Goal: Find specific page/section

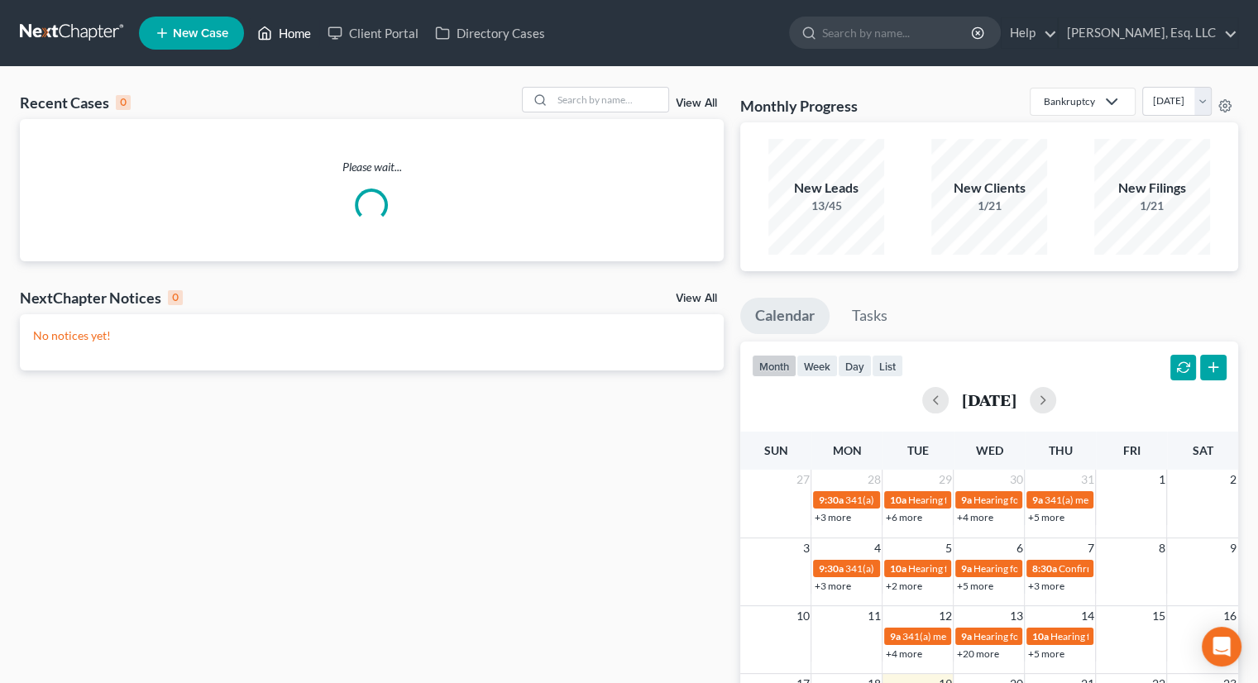
click at [304, 33] on link "Home" at bounding box center [284, 33] width 70 height 30
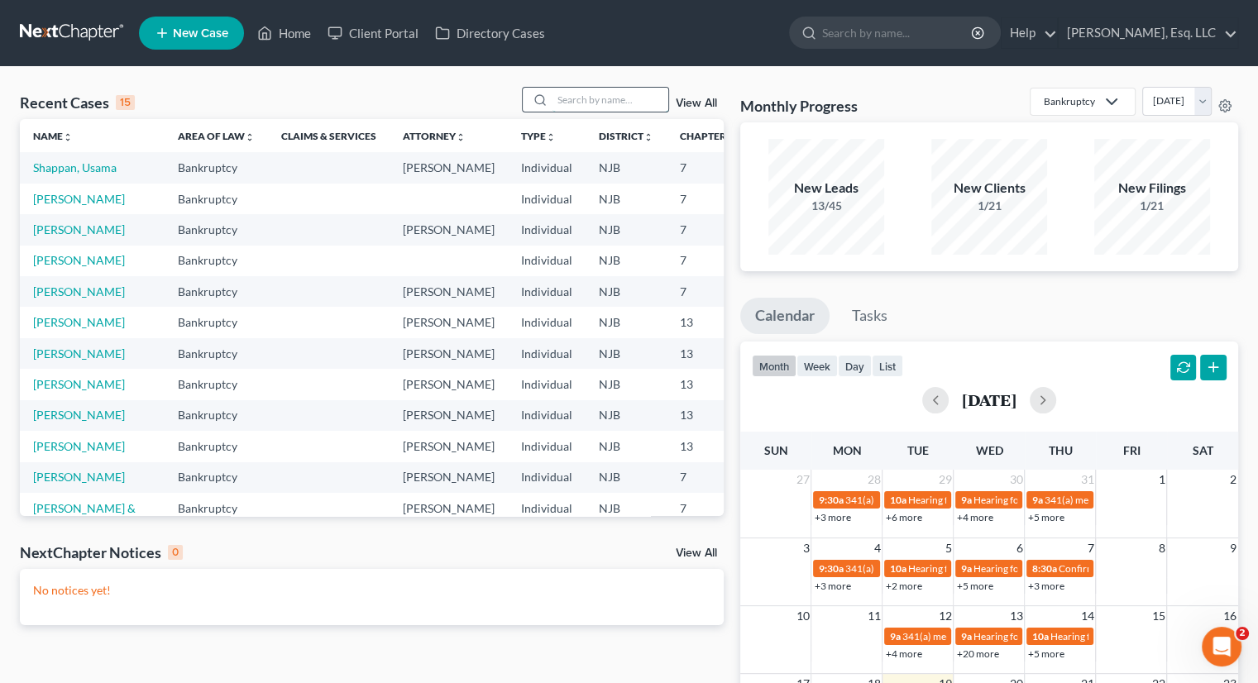
click at [562, 101] on input "search" at bounding box center [610, 100] width 116 height 24
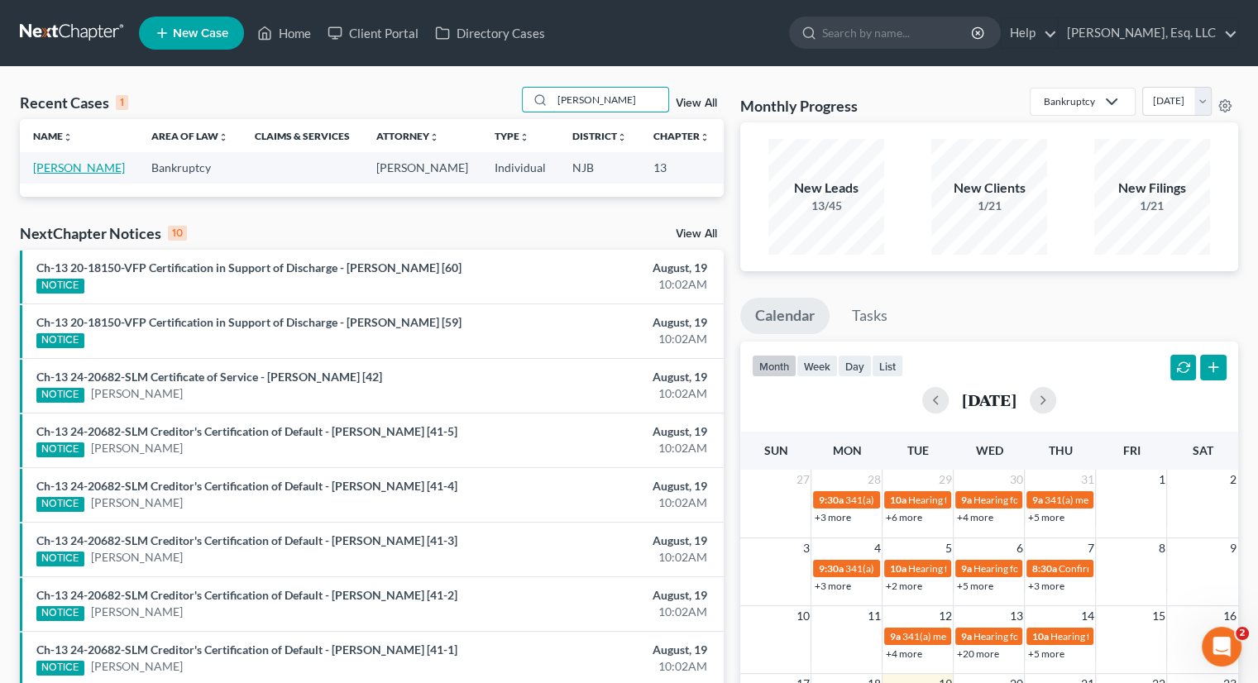
type input "vaca"
click at [55, 165] on link "[PERSON_NAME]" at bounding box center [79, 167] width 92 height 14
select select "0"
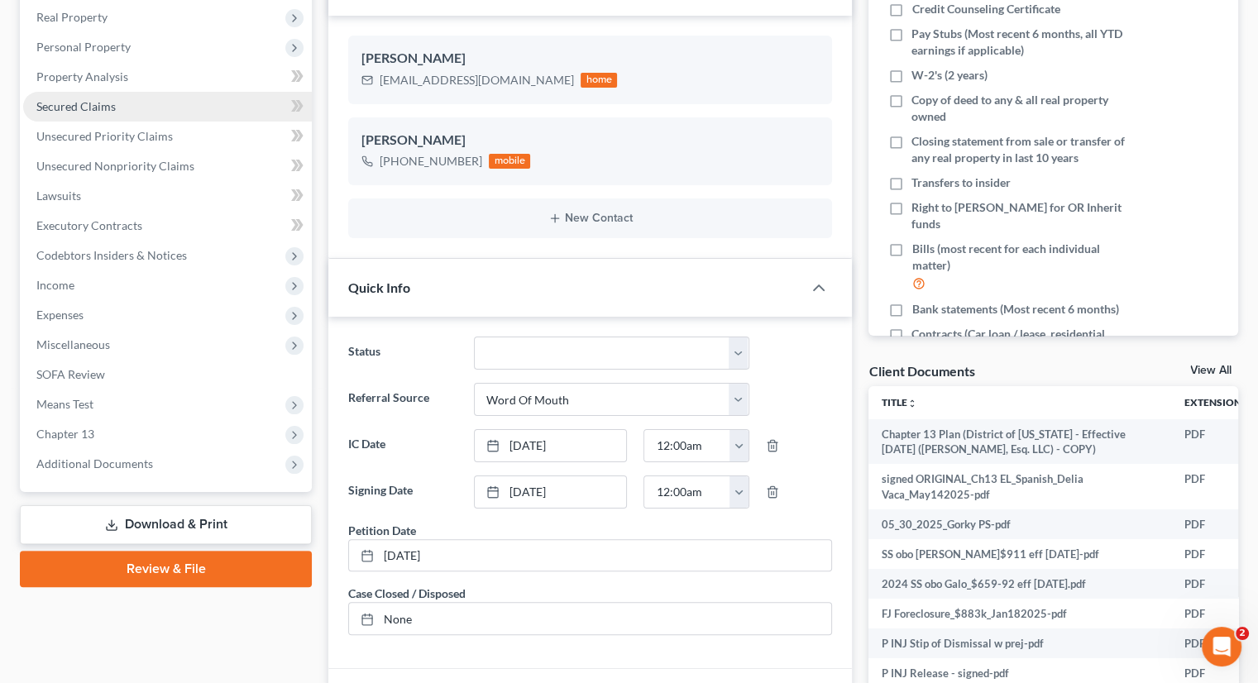
scroll to position [413, 0]
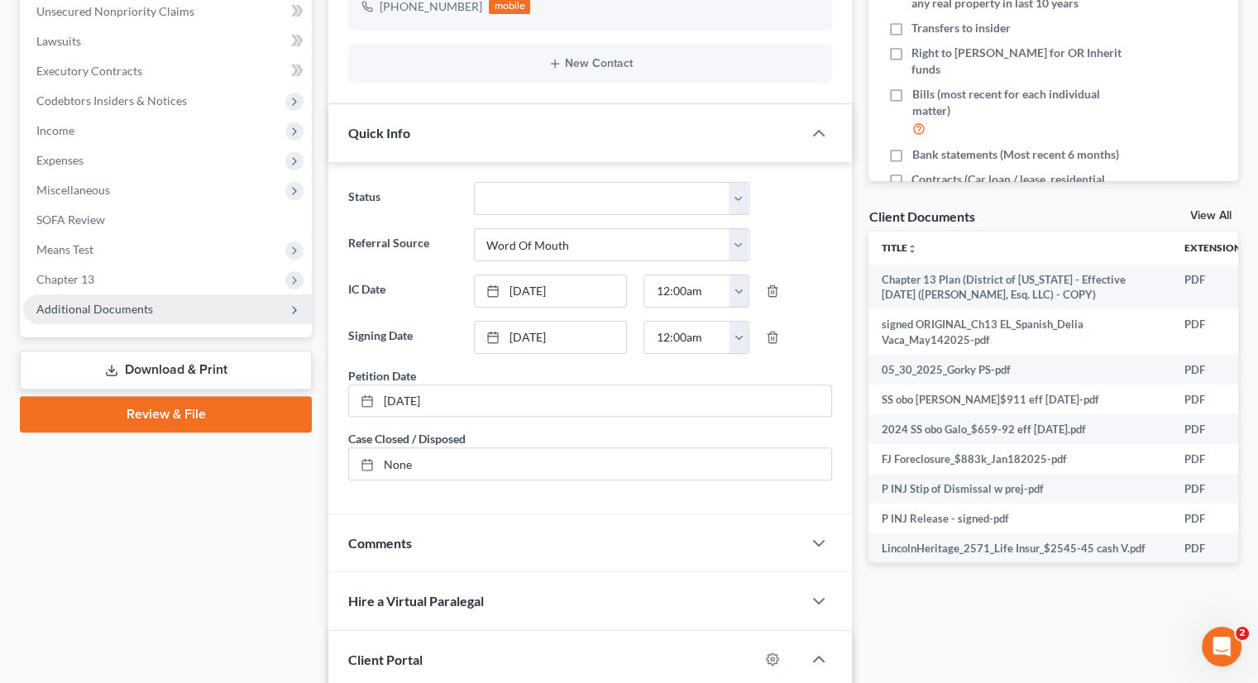
click at [129, 303] on span "Additional Documents" at bounding box center [94, 309] width 117 height 14
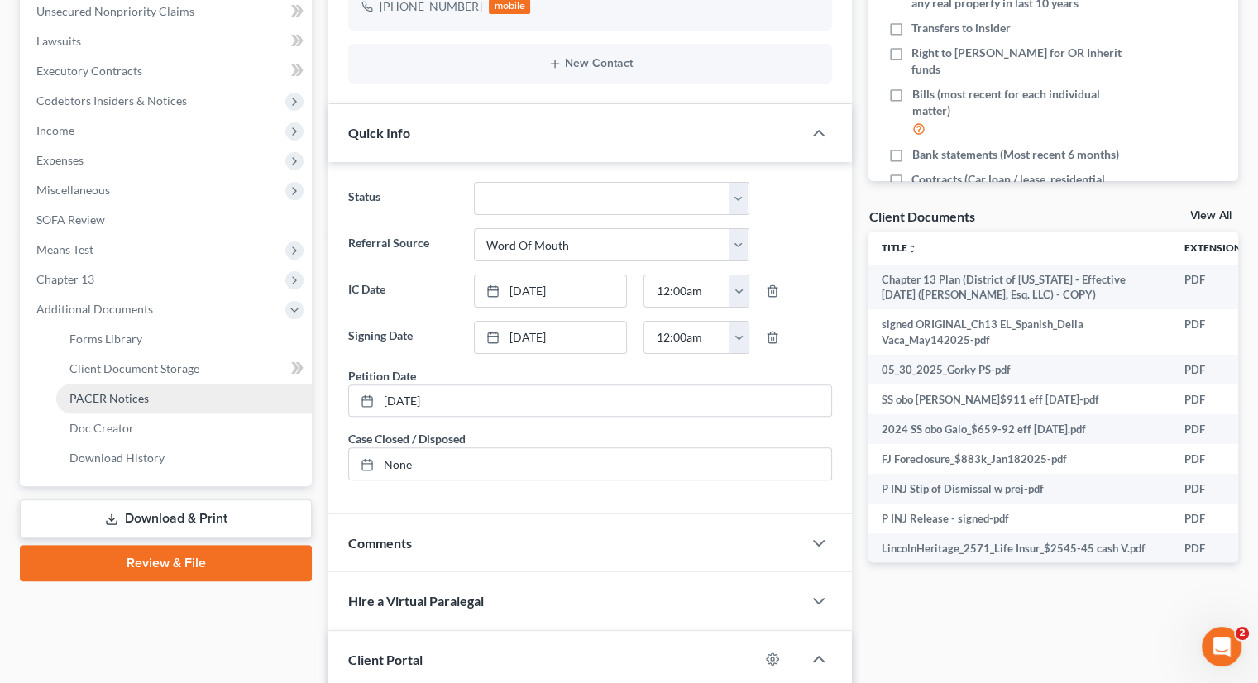
click at [122, 392] on span "PACER Notices" at bounding box center [108, 398] width 79 height 14
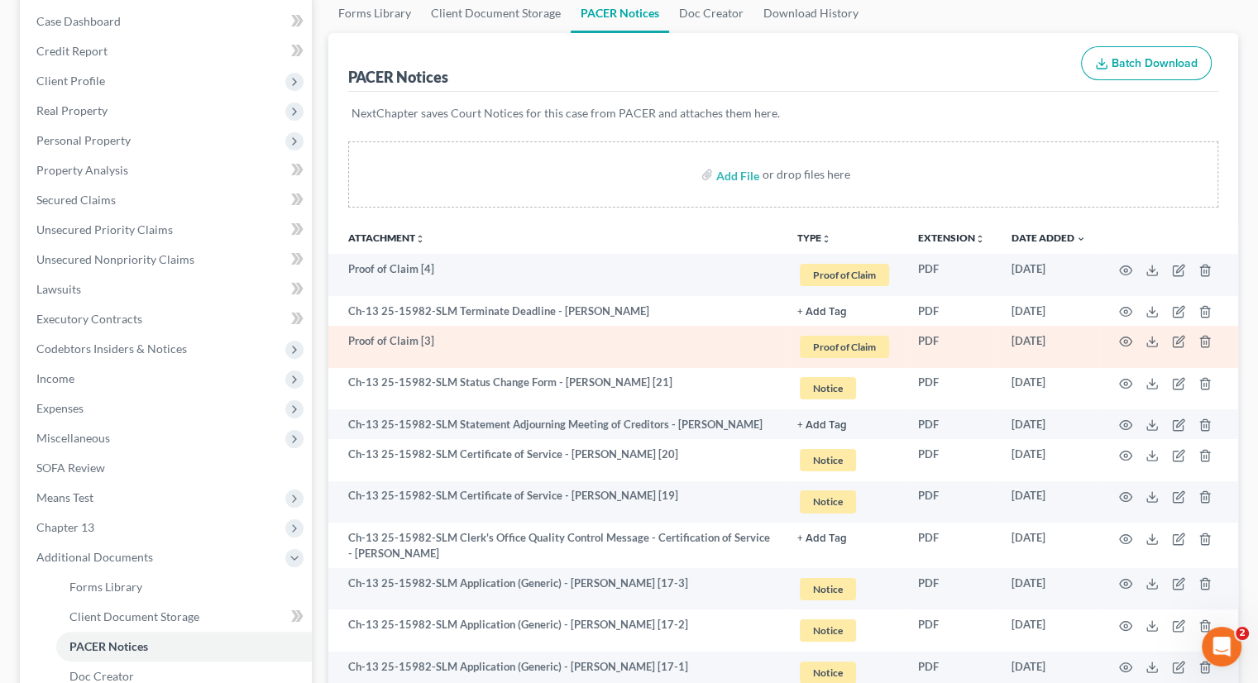
scroll to position [248, 0]
